Goal: Information Seeking & Learning: Learn about a topic

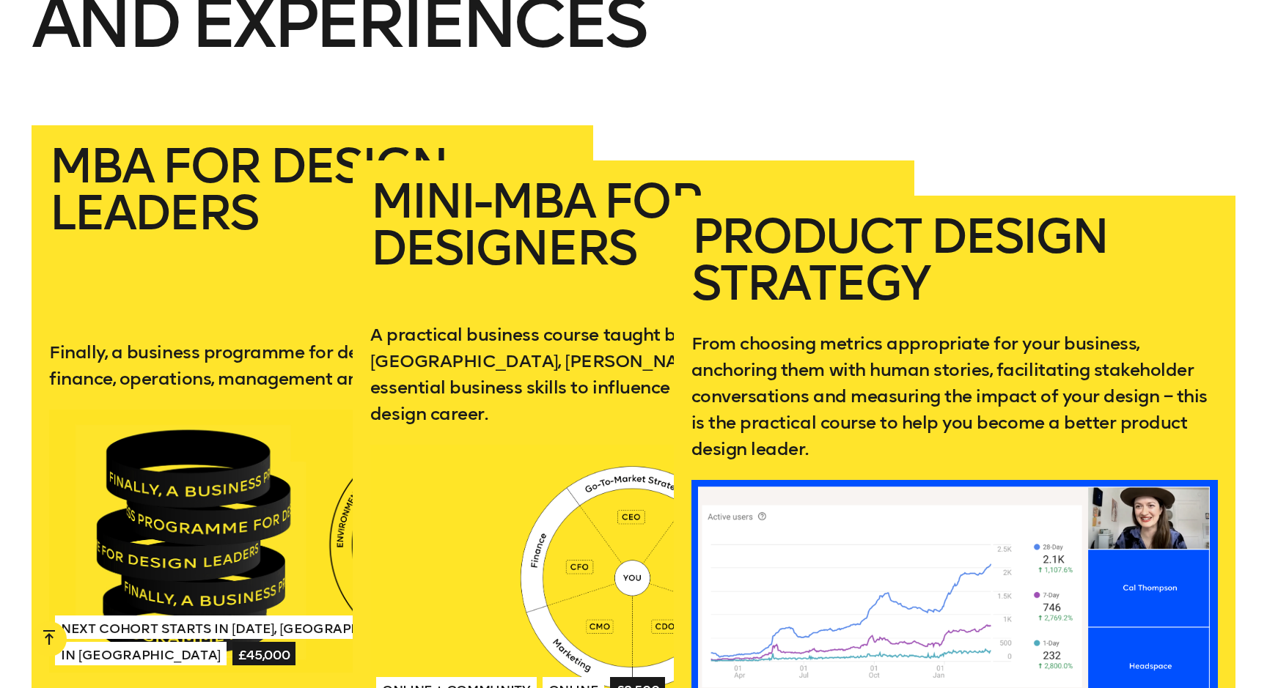
scroll to position [2800, 0]
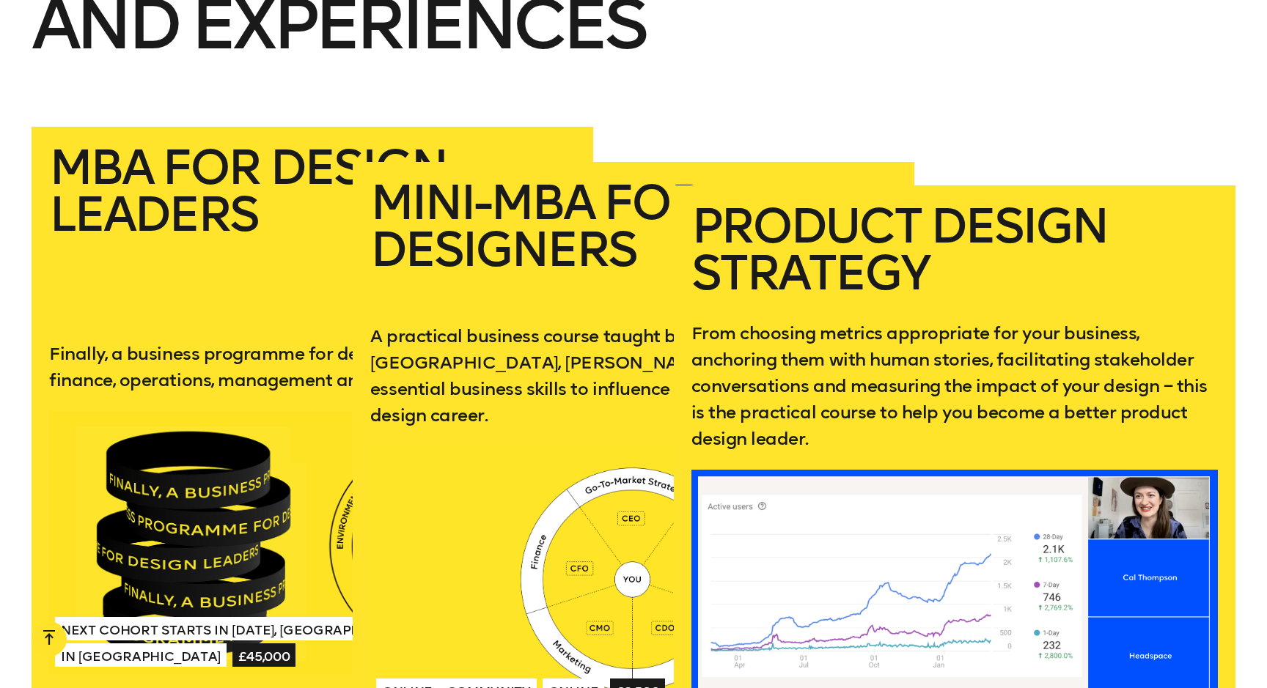
click at [1026, 470] on div at bounding box center [954, 601] width 526 height 263
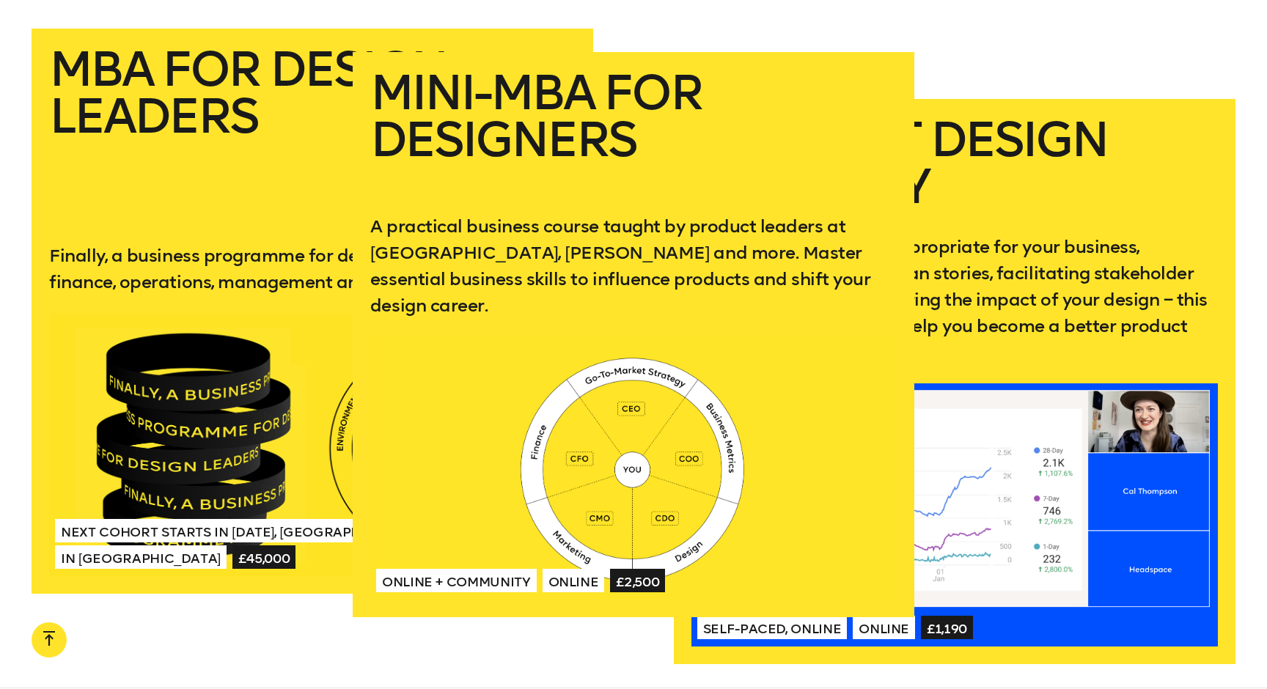
scroll to position [2900, 0]
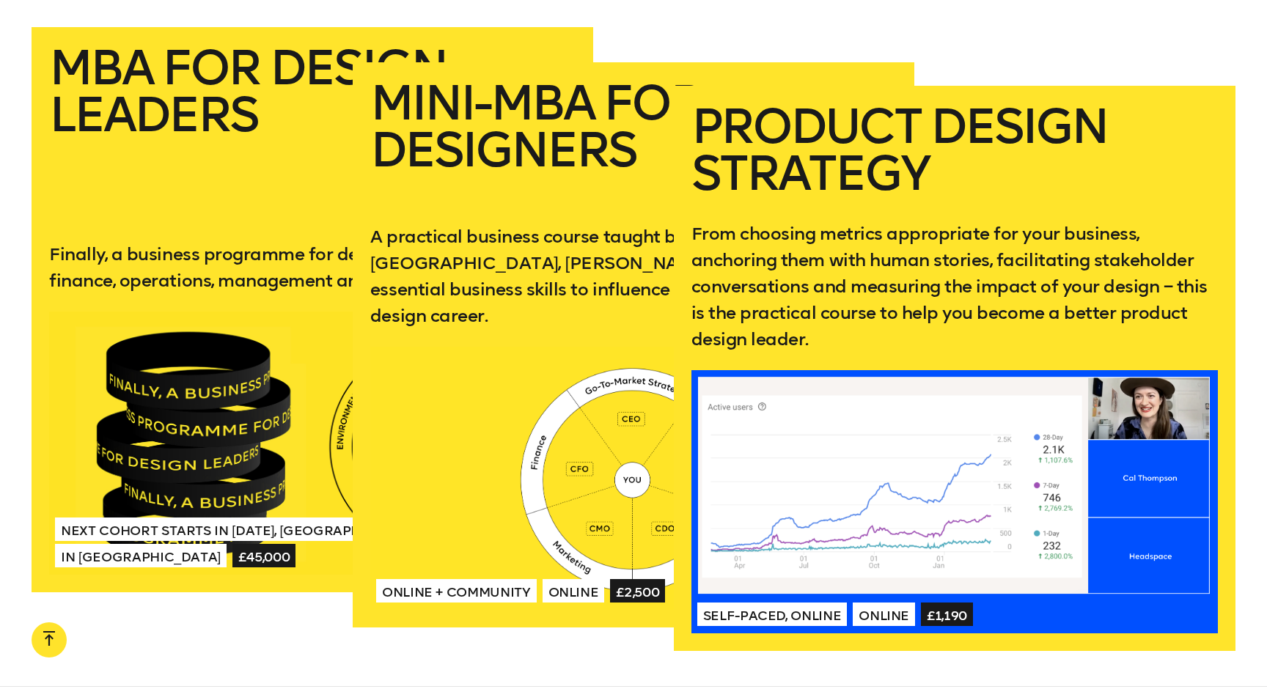
click at [958, 221] on p "From choosing metrics appropriate for your business, anchoring them with human …" at bounding box center [954, 287] width 526 height 132
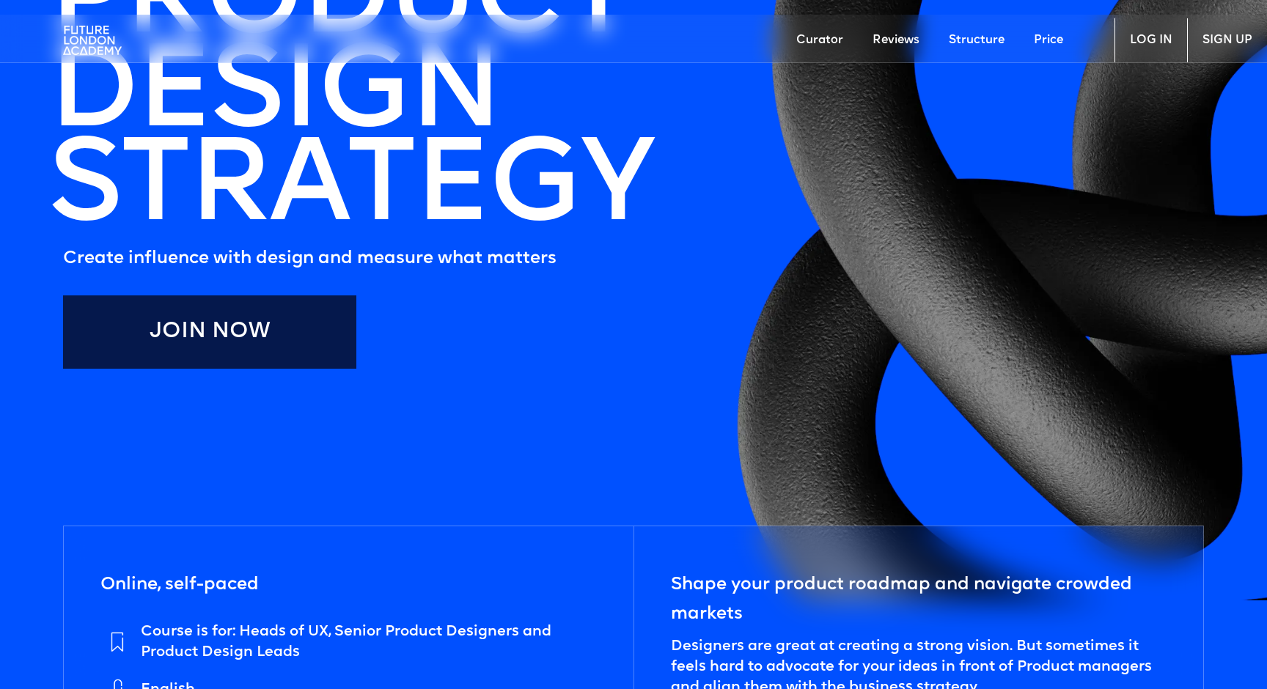
scroll to position [253, 0]
